Goal: Transaction & Acquisition: Purchase product/service

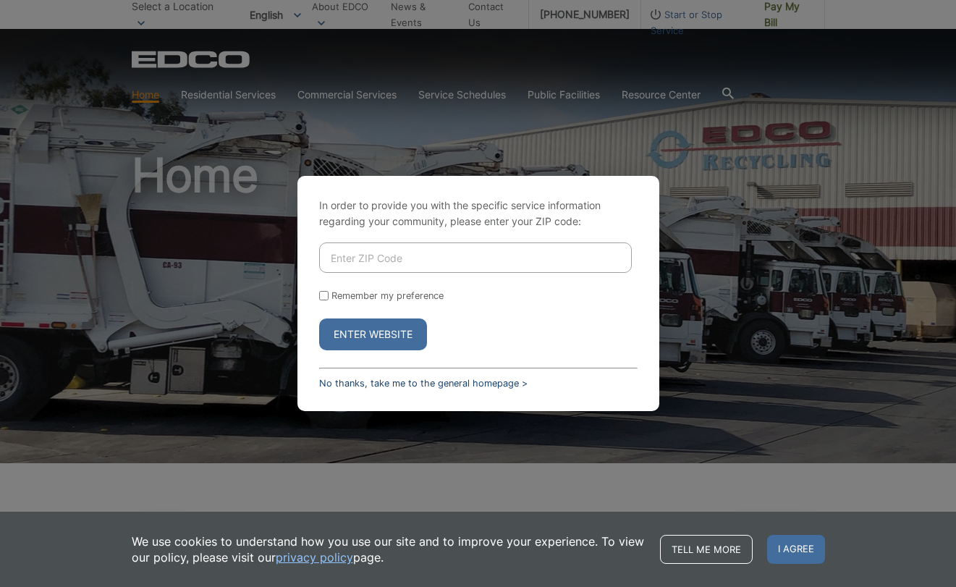
click at [412, 387] on link "No thanks, take me to the general homepage >" at bounding box center [423, 383] width 208 height 11
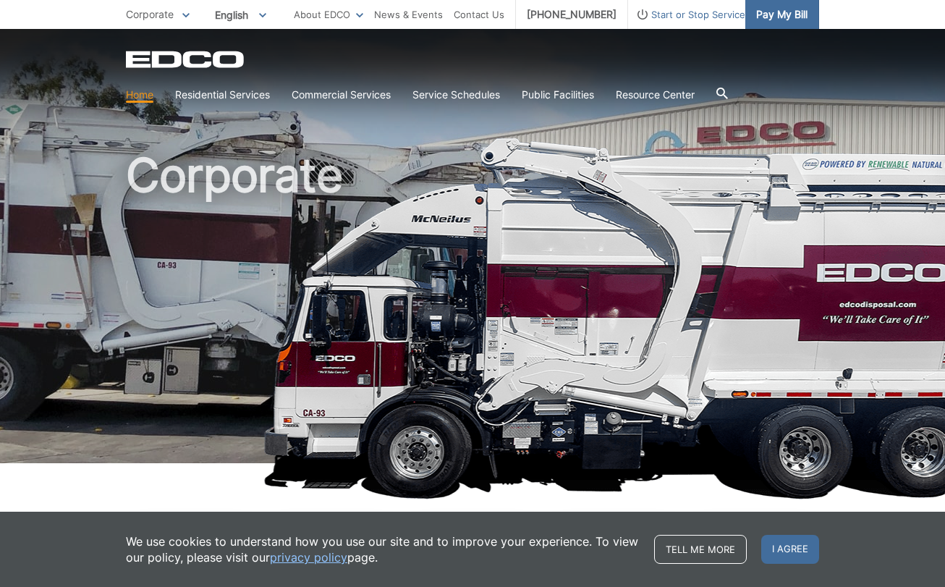
click at [775, 14] on span "Pay My Bill" at bounding box center [781, 15] width 51 height 16
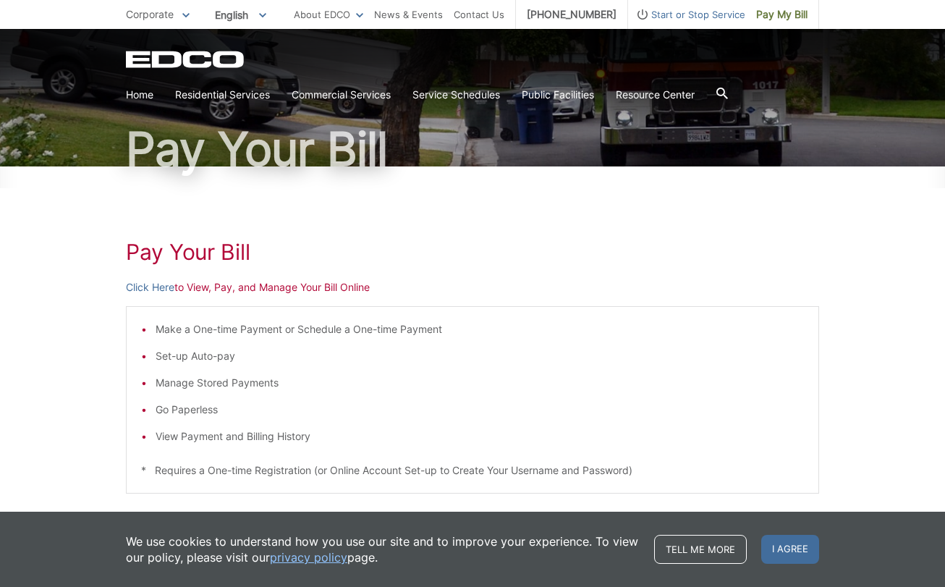
scroll to position [217, 0]
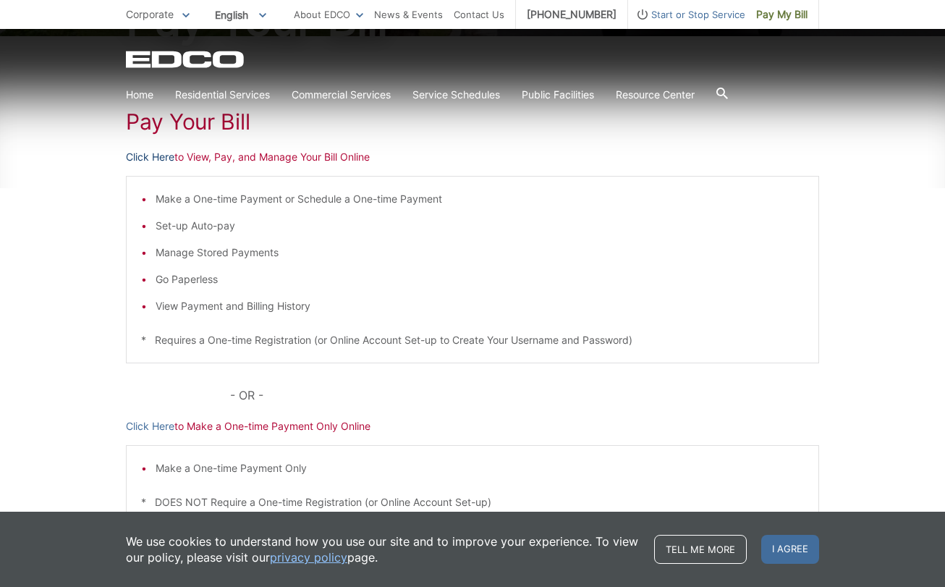
click at [151, 160] on link "Click Here" at bounding box center [150, 157] width 49 height 16
